Goal: Obtain resource: Download file/media

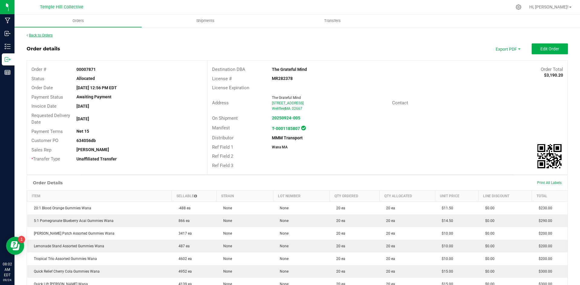
click at [34, 35] on link "Back to Orders" at bounding box center [40, 35] width 26 height 4
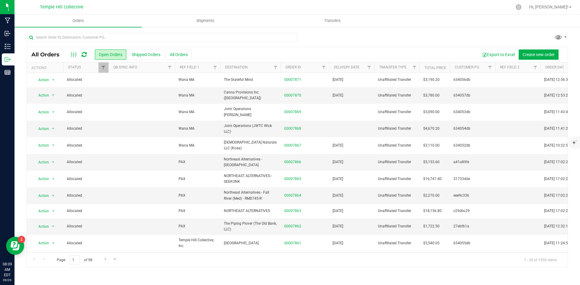
click at [84, 55] on icon at bounding box center [83, 55] width 5 height 6
click at [81, 53] on div at bounding box center [79, 54] width 20 height 7
click at [84, 56] on icon at bounding box center [83, 55] width 5 height 6
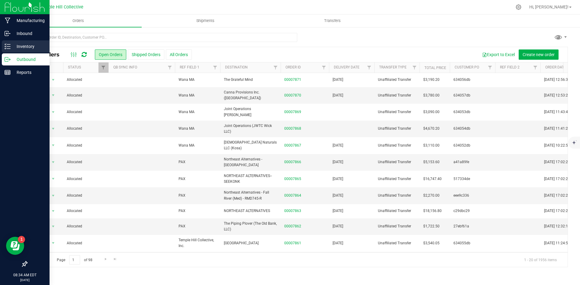
click at [6, 46] on icon at bounding box center [8, 46] width 6 height 6
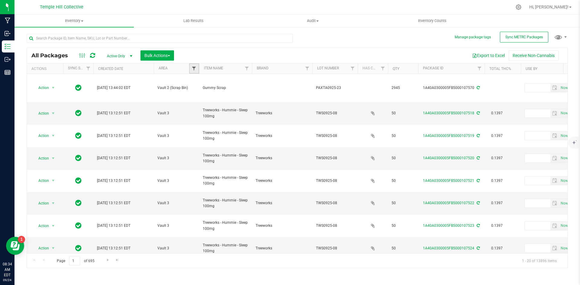
click at [192, 68] on span "Filter" at bounding box center [193, 68] width 5 height 5
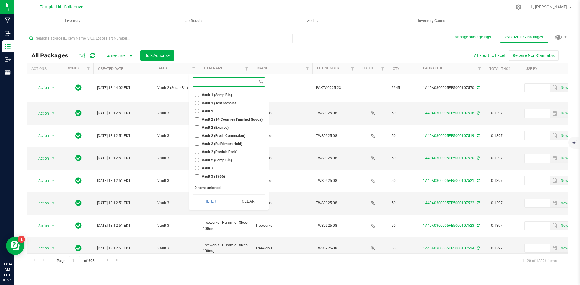
scroll to position [121, 0]
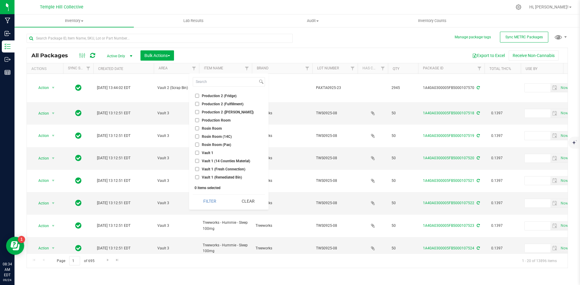
click at [223, 102] on span "Production 2 (Fulfillment)" at bounding box center [223, 104] width 42 height 4
click at [199, 102] on input "Production 2 (Fulfillment)" at bounding box center [197, 104] width 4 height 4
checkbox input "true"
click at [203, 198] on button "Filter" at bounding box center [210, 201] width 34 height 13
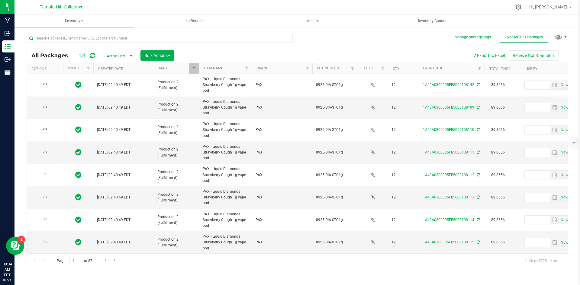
type input "[DATE]"
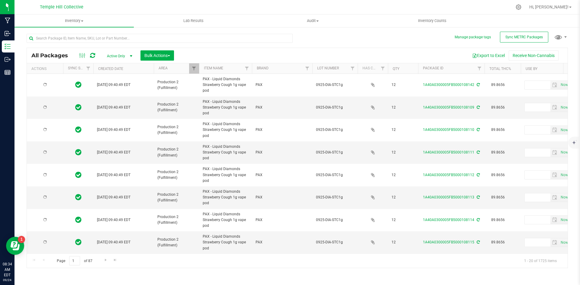
type input "[DATE]"
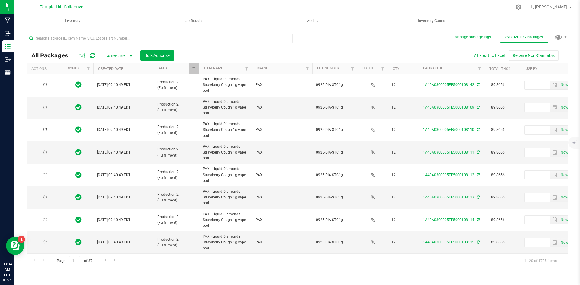
type input "[DATE]"
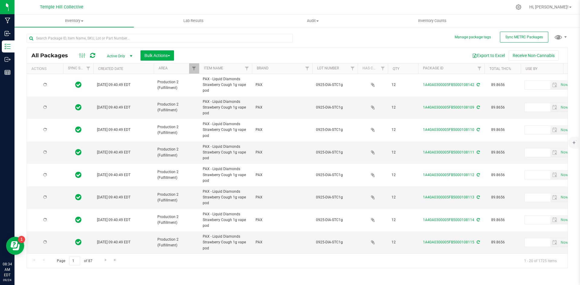
type input "[DATE]"
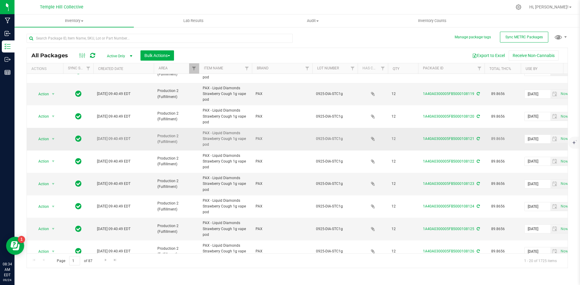
scroll to position [275, 0]
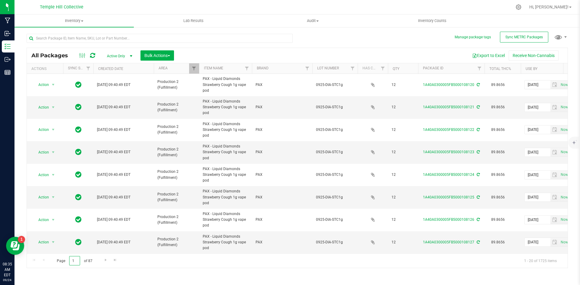
click at [75, 260] on input "1" at bounding box center [74, 260] width 11 height 9
type input "6"
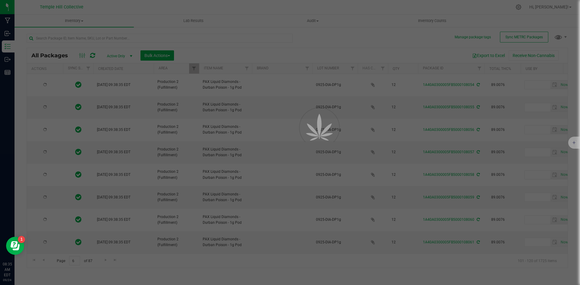
type input "[DATE]"
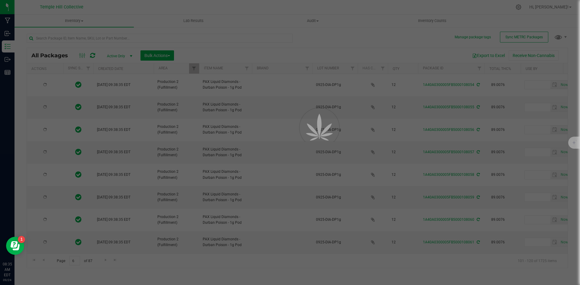
type input "[DATE]"
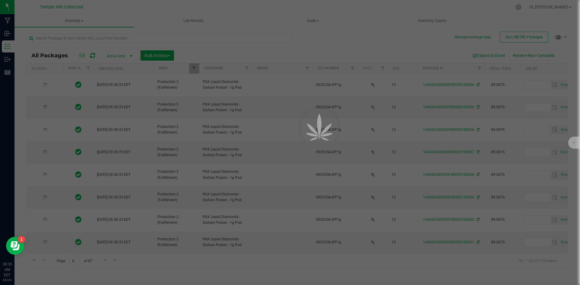
type input "[DATE]"
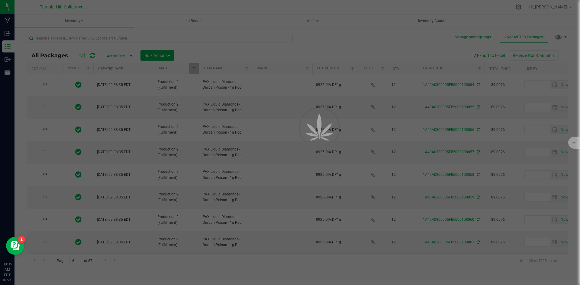
type input "[DATE]"
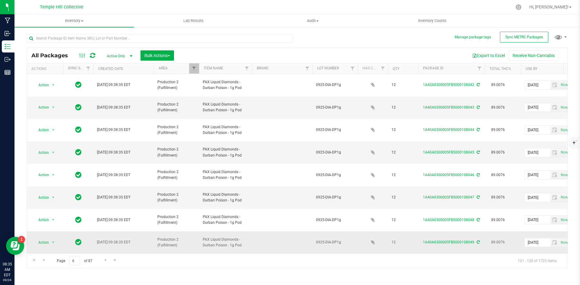
scroll to position [30, 0]
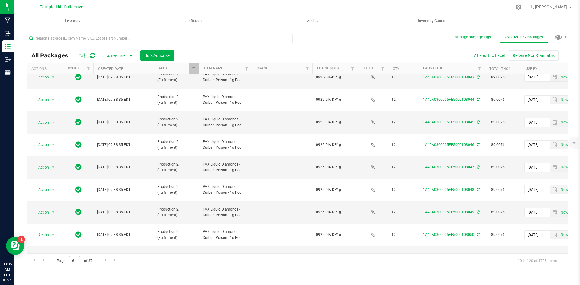
click at [77, 262] on input "6" at bounding box center [74, 260] width 11 height 9
type input "11"
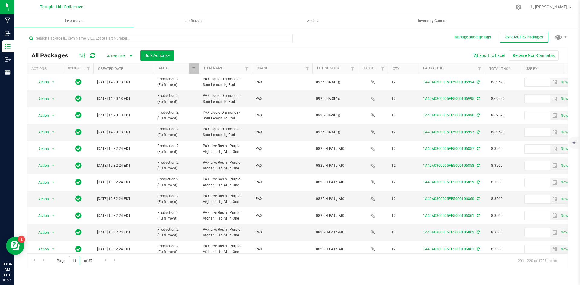
click at [78, 260] on input "11" at bounding box center [74, 260] width 11 height 9
type input "1"
type input "16"
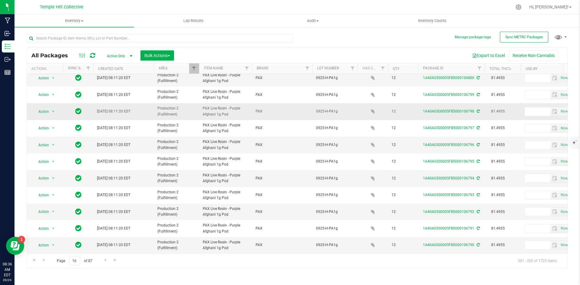
scroll to position [159, 0]
click at [77, 260] on input "16" at bounding box center [74, 260] width 11 height 9
type input "1"
type input "21"
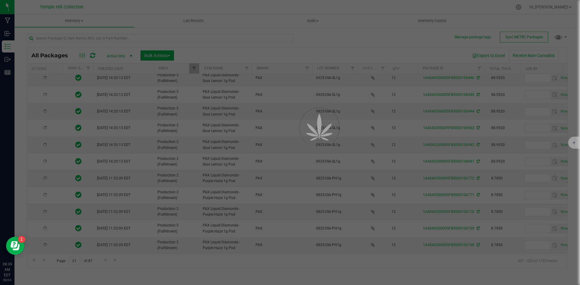
type input "[DATE]"
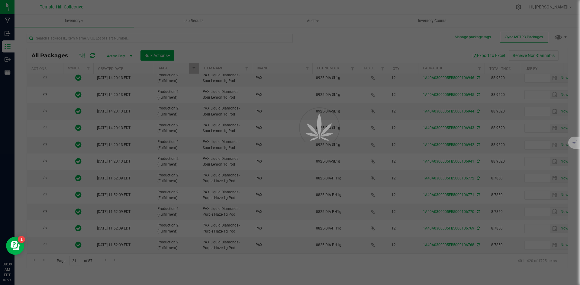
type input "[DATE]"
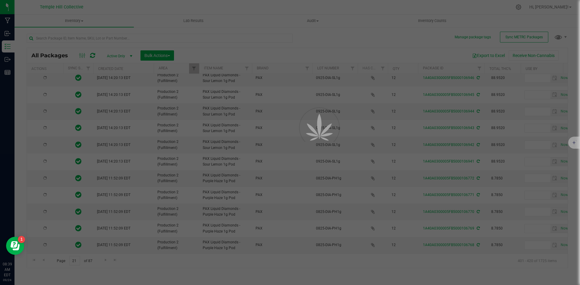
type input "[DATE]"
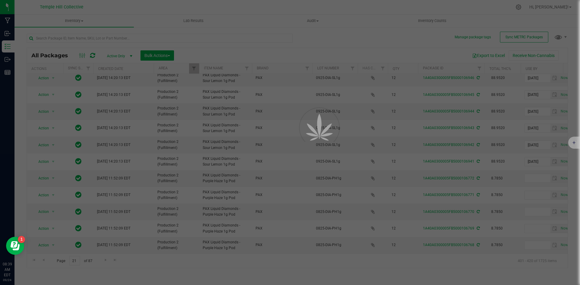
scroll to position [0, 0]
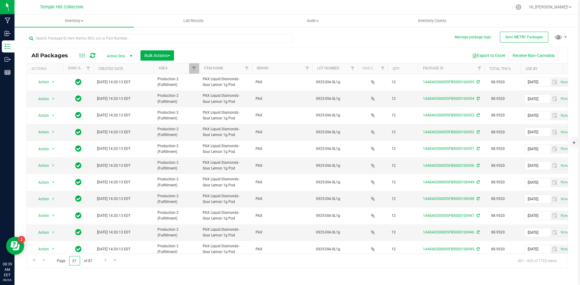
click at [76, 259] on input "21" at bounding box center [74, 260] width 11 height 9
type input "26"
click at [77, 260] on input "26" at bounding box center [74, 260] width 11 height 9
type input "2"
type input "31"
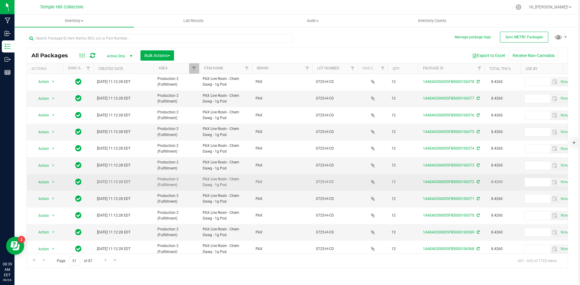
scroll to position [159, 0]
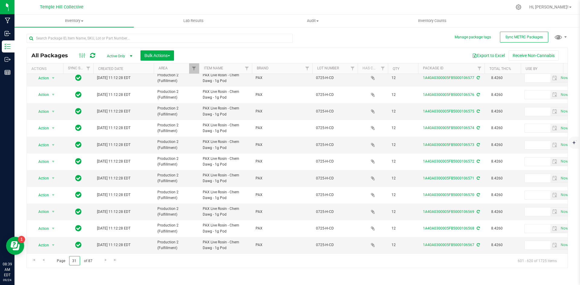
click at [76, 261] on input "31" at bounding box center [74, 260] width 11 height 9
type input "36"
click at [76, 259] on input "36" at bounding box center [74, 260] width 11 height 9
type input "3"
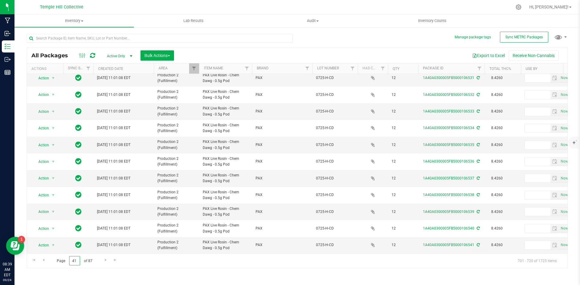
type input "41"
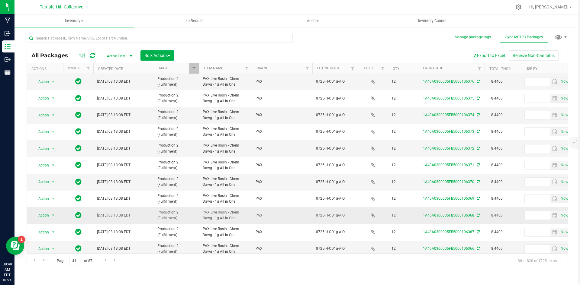
scroll to position [159, 0]
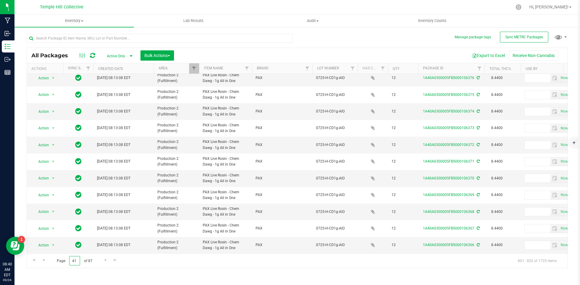
click at [77, 260] on input "41" at bounding box center [74, 260] width 11 height 9
type input "46"
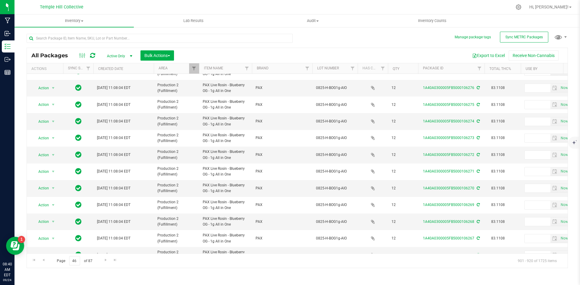
scroll to position [159, 0]
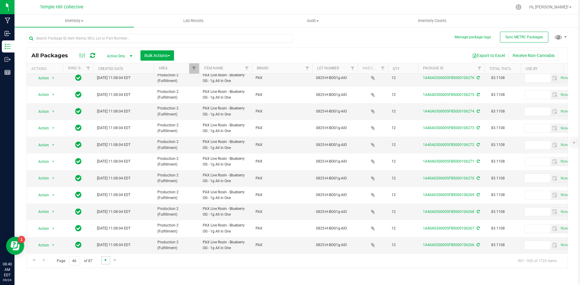
click at [104, 259] on span "Go to the next page" at bounding box center [105, 260] width 5 height 5
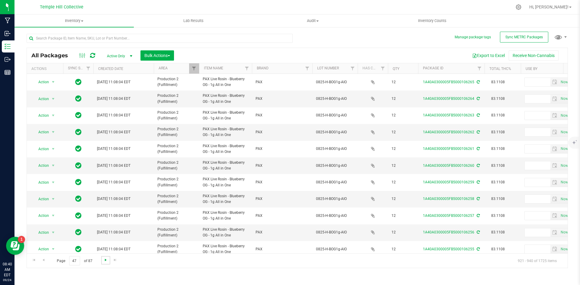
click at [106, 259] on span "Go to the next page" at bounding box center [105, 260] width 5 height 5
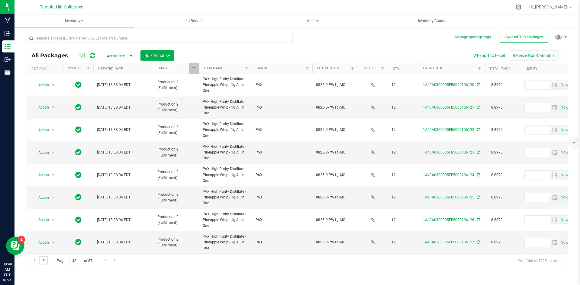
click at [44, 262] on span "Go to the previous page" at bounding box center [43, 260] width 5 height 5
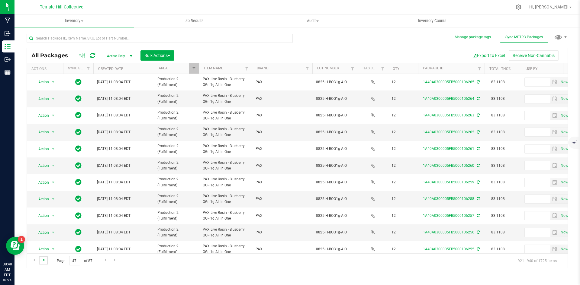
click at [44, 262] on span "Go to the previous page" at bounding box center [43, 260] width 5 height 5
click at [43, 261] on span "Go to the previous page" at bounding box center [43, 260] width 5 height 5
click at [88, 38] on input "text" at bounding box center [160, 38] width 266 height 9
click at [285, 37] on input "blueberry og" at bounding box center [160, 38] width 266 height 9
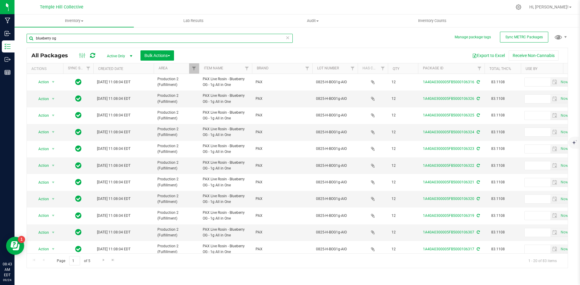
type input "blueberry og"
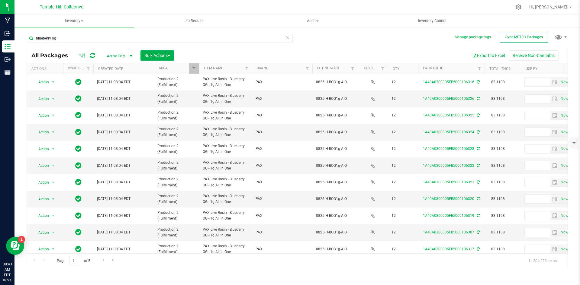
click at [288, 37] on icon at bounding box center [287, 37] width 4 height 7
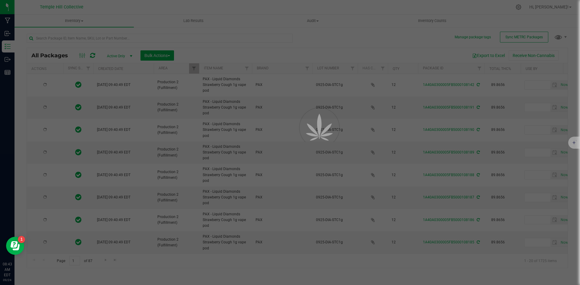
type input "[DATE]"
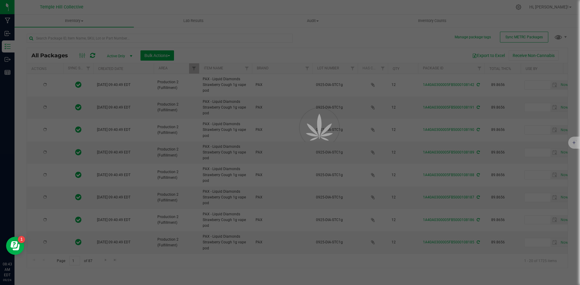
type input "[DATE]"
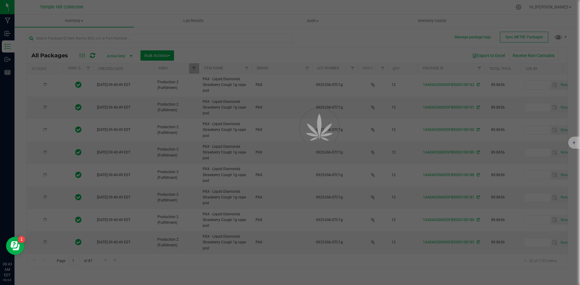
type input "[DATE]"
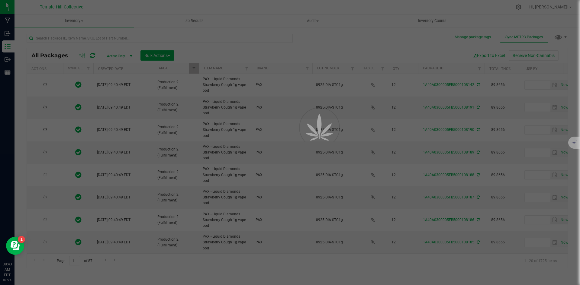
type input "[DATE]"
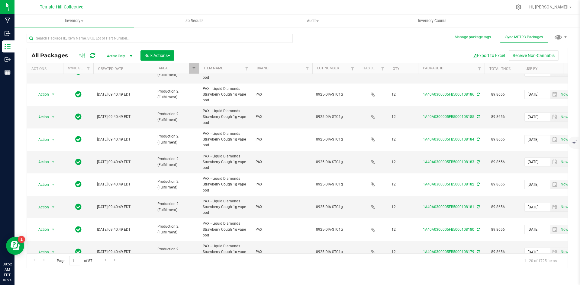
scroll to position [3, 0]
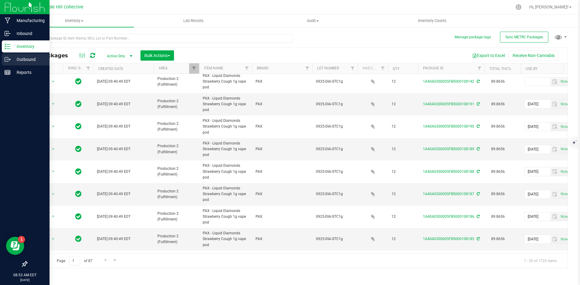
click at [11, 59] on p "Outbound" at bounding box center [29, 59] width 36 height 7
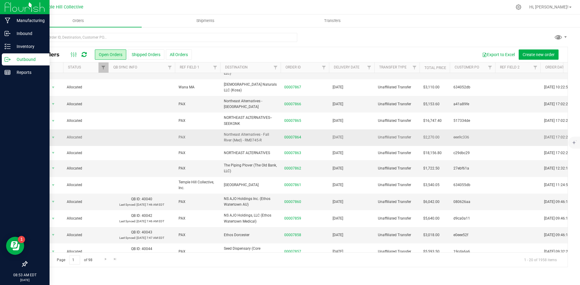
scroll to position [121, 0]
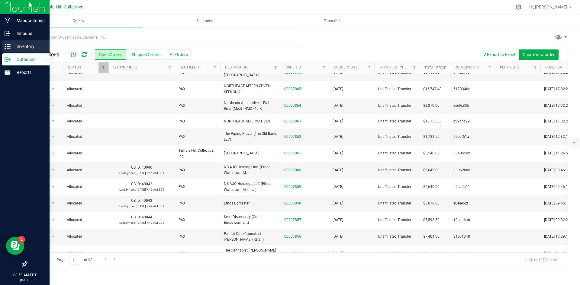
click at [8, 44] on icon at bounding box center [8, 46] width 6 height 6
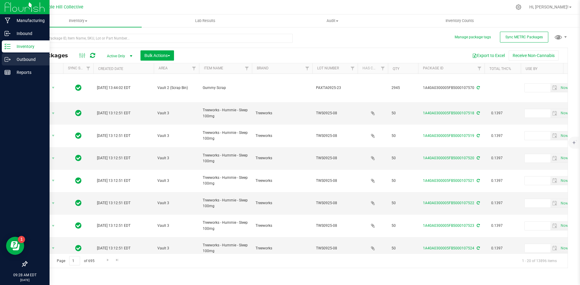
click at [7, 60] on icon at bounding box center [8, 59] width 6 height 6
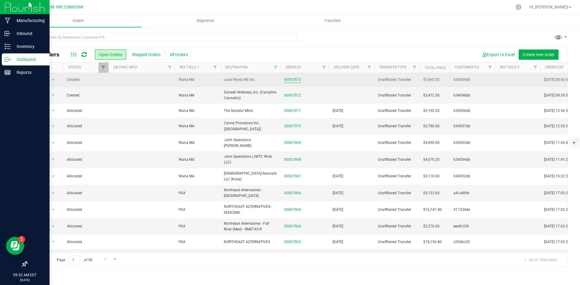
click at [295, 80] on link "00007873" at bounding box center [292, 80] width 17 height 6
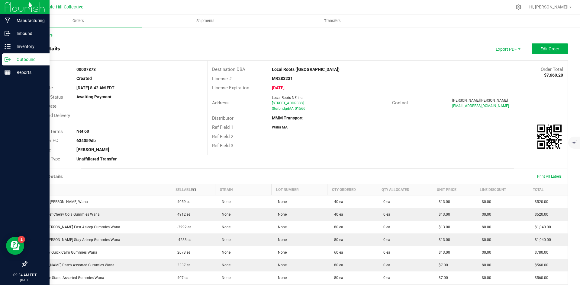
click at [34, 35] on link "Back to Orders" at bounding box center [40, 35] width 26 height 4
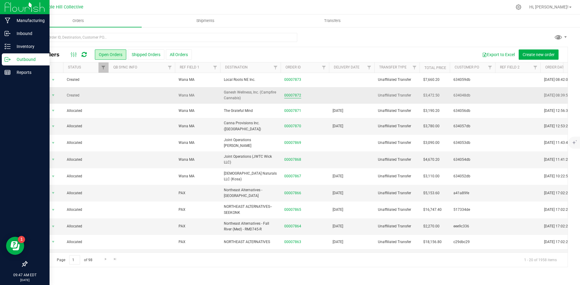
click at [295, 93] on link "00007872" at bounding box center [292, 96] width 17 height 6
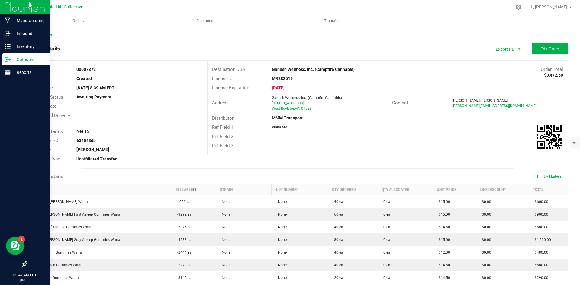
click at [43, 34] on link "Back to Orders" at bounding box center [40, 35] width 26 height 4
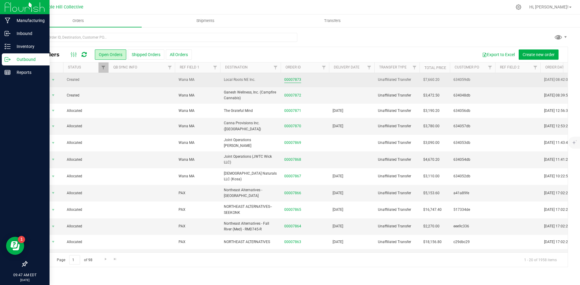
click at [296, 80] on link "00007873" at bounding box center [292, 80] width 17 height 6
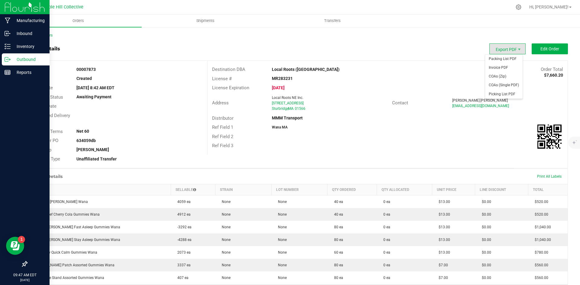
click at [500, 47] on span "Export PDF" at bounding box center [507, 48] width 36 height 11
click at [501, 59] on span "Packing List PDF" at bounding box center [503, 59] width 37 height 9
